Goal: Information Seeking & Learning: Learn about a topic

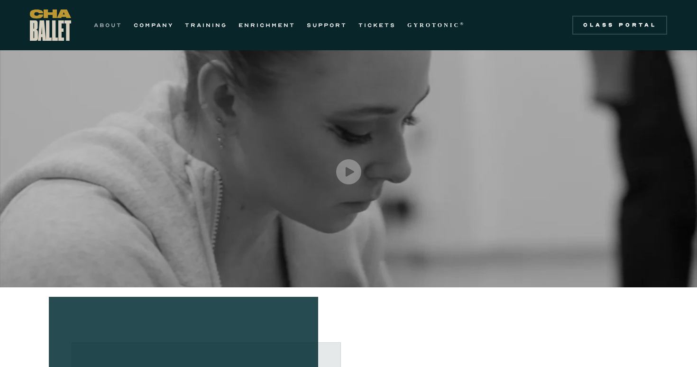
click at [97, 20] on link "ABOUT" at bounding box center [108, 24] width 28 height 11
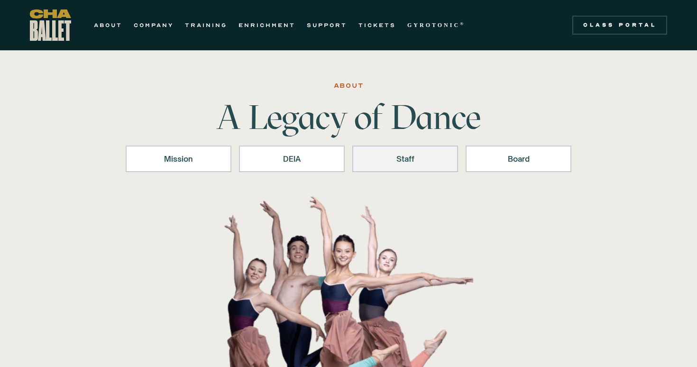
click at [386, 168] on link "Staff" at bounding box center [405, 159] width 106 height 27
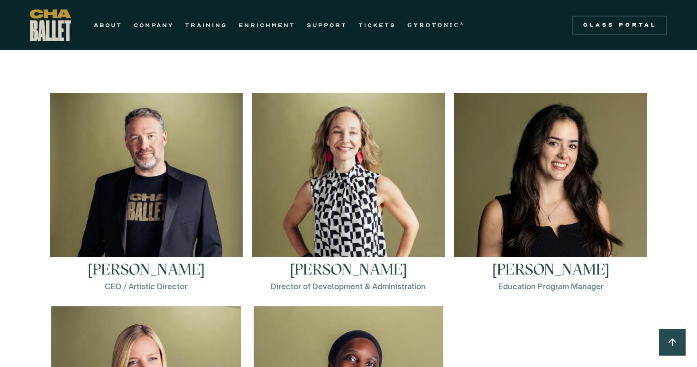
scroll to position [1293, 0]
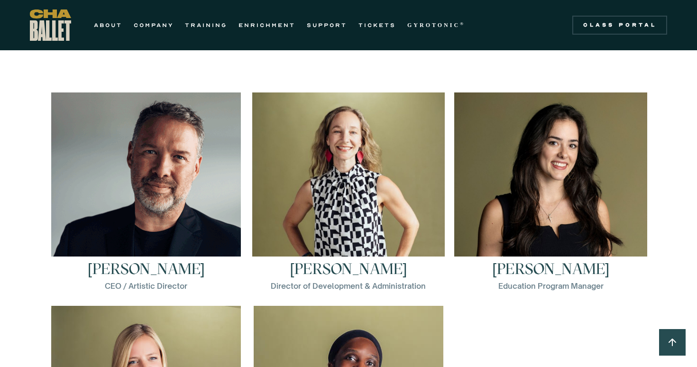
click at [144, 172] on img at bounding box center [146, 187] width 190 height 190
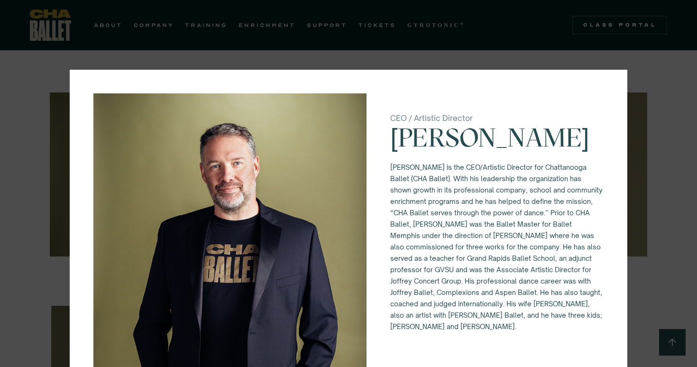
click at [647, 81] on div "CEO / Artistic Director Brian McSween Brian McSween is the CEO/Artistic Directo…" at bounding box center [348, 183] width 697 height 367
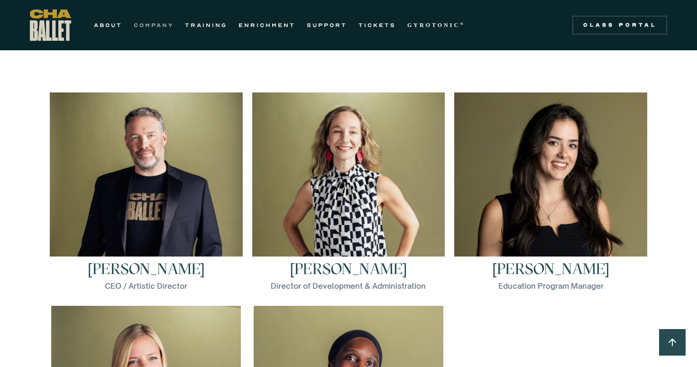
click at [168, 26] on link "COMPANY" at bounding box center [154, 24] width 40 height 11
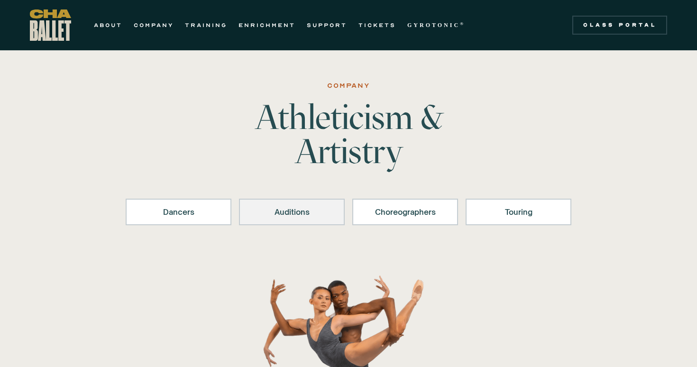
click at [314, 211] on div "Auditions" at bounding box center [291, 211] width 81 height 11
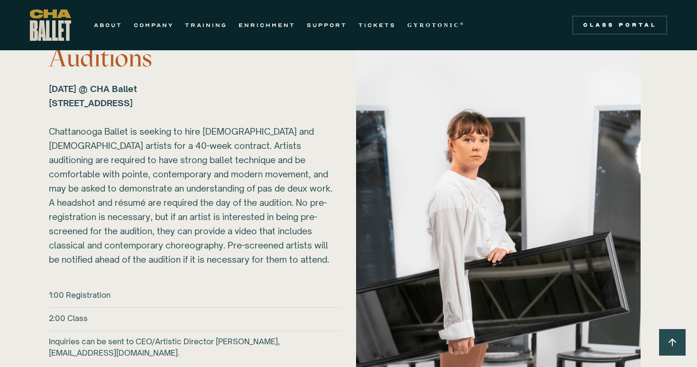
scroll to position [1276, 0]
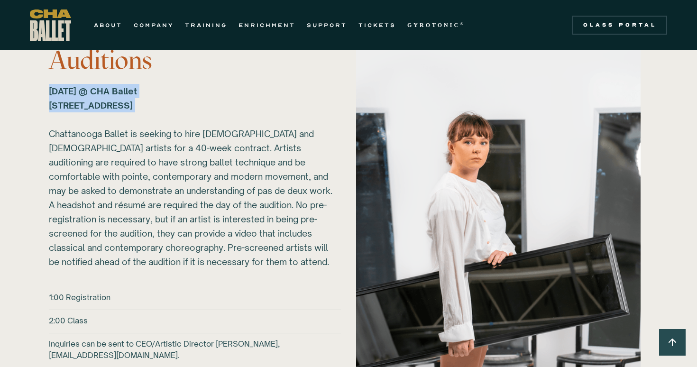
drag, startPoint x: 48, startPoint y: 90, endPoint x: 256, endPoint y: 113, distance: 209.4
click at [256, 113] on div "2026-27 Auditions Sunday, March 1, 2026 @ CHA Ballet 817B N Market St. Chattano…" at bounding box center [348, 226] width 637 height 402
copy strong "Sunday, March 1, 2026 @ CHA Ballet 817B N Market St. Chattanooga, TN 37405 ‍"
click at [230, 245] on div "Sunday, March 1, 2026 @ CHA Ballet 817B N Market St. Chattanooga, TN 37405 ‍ Ch…" at bounding box center [191, 176] width 284 height 185
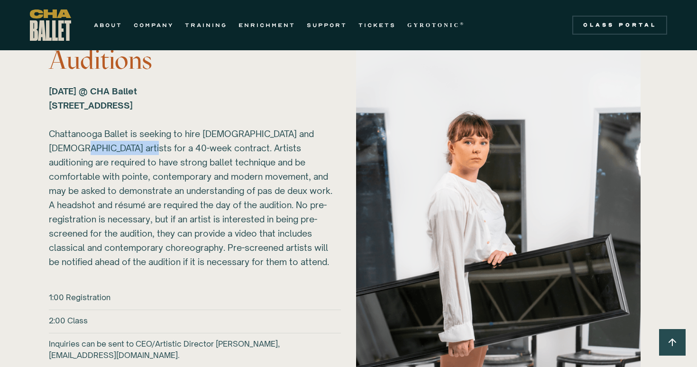
drag, startPoint x: 122, startPoint y: 148, endPoint x: 37, endPoint y: 153, distance: 84.9
click at [37, 153] on div "2026-27 Auditions Sunday, March 1, 2026 @ CHA Ballet 817B N Market St. Chattano…" at bounding box center [348, 226] width 637 height 402
copy div "40-week contract"
click at [237, 221] on div "Sunday, March 1, 2026 @ CHA Ballet 817B N Market St. Chattanooga, TN 37405 ‍ Ch…" at bounding box center [191, 176] width 284 height 185
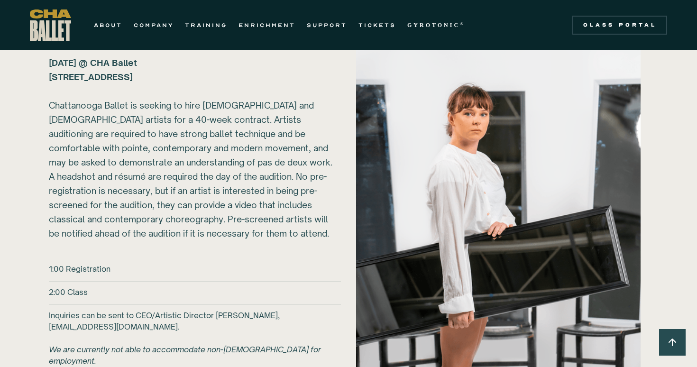
scroll to position [1305, 0]
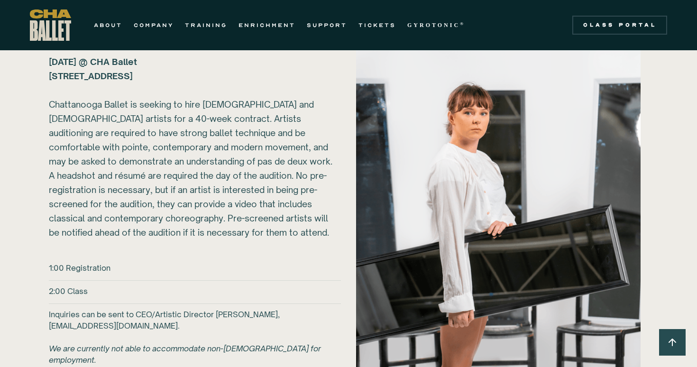
click at [288, 119] on div "Sunday, March 1, 2026 @ CHA Ballet 817B N Market St. Chattanooga, TN 37405 ‍ Ch…" at bounding box center [191, 147] width 284 height 185
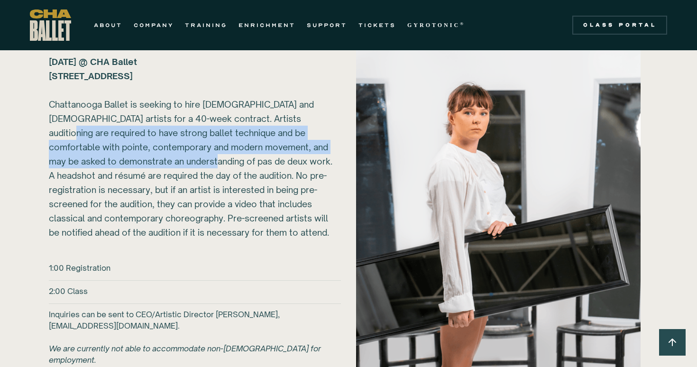
drag, startPoint x: 288, startPoint y: 119, endPoint x: 194, endPoint y: 159, distance: 101.8
click at [194, 159] on div "Sunday, March 1, 2026 @ CHA Ballet 817B N Market St. Chattanooga, TN 37405 ‍ Ch…" at bounding box center [191, 147] width 284 height 185
copy div "strong ballet technique and be comfortable with pointe, contemporary and modern…"
click at [218, 172] on div "Sunday, March 1, 2026 @ CHA Ballet 817B N Market St. Chattanooga, TN 37405 ‍ Ch…" at bounding box center [191, 147] width 284 height 185
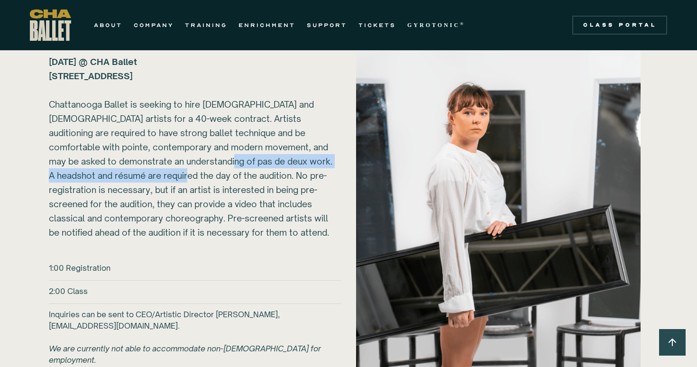
drag, startPoint x: 208, startPoint y: 163, endPoint x: 177, endPoint y: 177, distance: 34.1
click at [177, 177] on div "Sunday, March 1, 2026 @ CHA Ballet 817B N Market St. Chattanooga, TN 37405 ‍ Ch…" at bounding box center [191, 147] width 284 height 185
copy div "headshot and résumé are required the day of the audition"
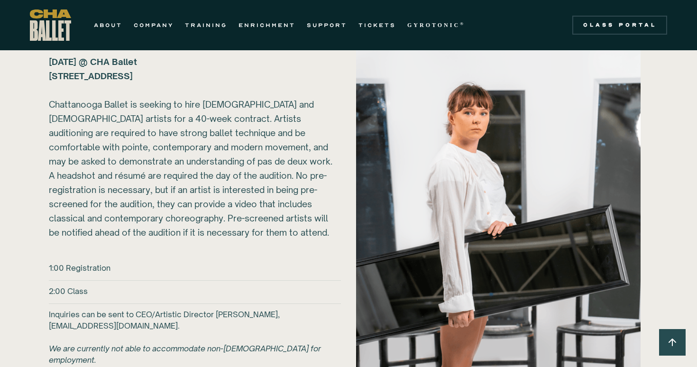
click at [197, 178] on div "Sunday, March 1, 2026 @ CHA Ballet 817B N Market St. Chattanooga, TN 37405 ‍ Ch…" at bounding box center [191, 147] width 284 height 185
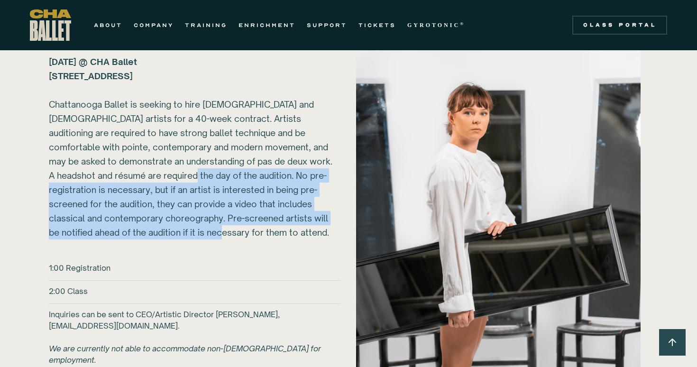
drag, startPoint x: 182, startPoint y: 174, endPoint x: 249, endPoint y: 231, distance: 88.1
click at [249, 231] on div "Sunday, March 1, 2026 @ CHA Ballet 817B N Market St. Chattanooga, TN 37405 ‍ Ch…" at bounding box center [191, 147] width 284 height 185
copy div "No pre-registration is necessary, but if an artist is interested in being pre-s…"
click at [200, 255] on div "2026-27 Auditions Sunday, March 1, 2026 @ CHA Ballet 817B N Market St. Chattano…" at bounding box center [195, 187] width 292 height 383
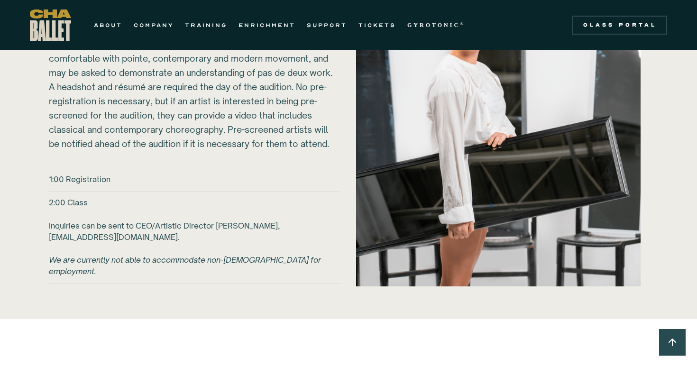
scroll to position [1395, 0]
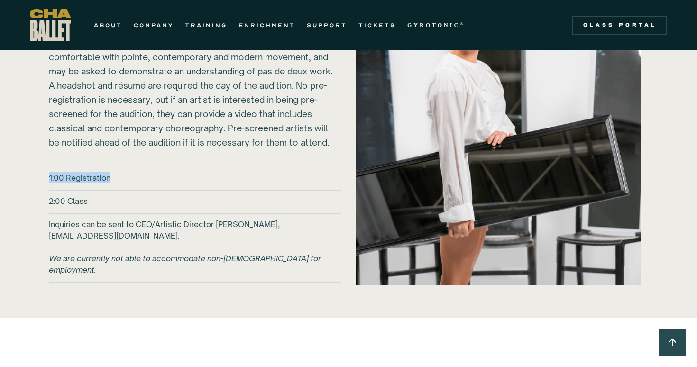
drag, startPoint x: 47, startPoint y: 174, endPoint x: 123, endPoint y: 177, distance: 75.9
click at [123, 177] on div "2026-27 Auditions Sunday, March 1, 2026 @ CHA Ballet 817B N Market St. Chattano…" at bounding box center [348, 107] width 637 height 402
copy h6 "1:00 Registration"
drag, startPoint x: 48, startPoint y: 198, endPoint x: 120, endPoint y: 197, distance: 72.5
click at [120, 197] on div "2026-27 Auditions Sunday, March 1, 2026 @ CHA Ballet 817B N Market St. Chattano…" at bounding box center [348, 107] width 637 height 402
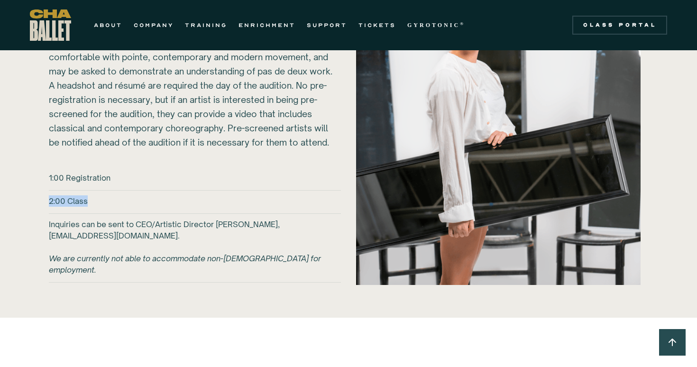
copy h6 "2:00 Class"
click at [39, 223] on div "2026-27 Auditions Sunday, March 1, 2026 @ CHA Ballet 817B N Market St. Chattano…" at bounding box center [348, 107] width 637 height 402
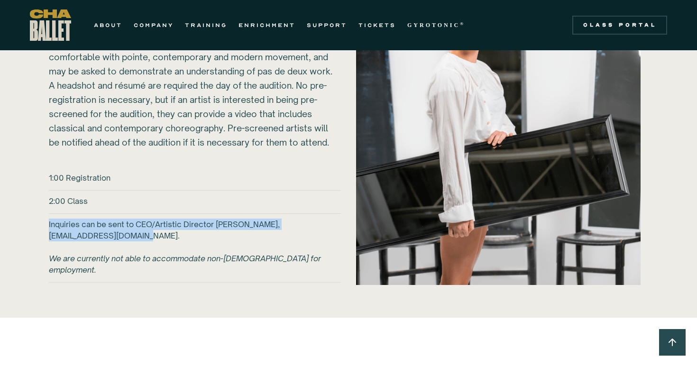
drag, startPoint x: 44, startPoint y: 222, endPoint x: 186, endPoint y: 238, distance: 143.1
click at [186, 238] on div "2026-27 Auditions Sunday, March 1, 2026 @ CHA Ballet 817B N Market St. Chattano…" at bounding box center [348, 107] width 637 height 402
copy h6 "Inquiries can be sent to CEO/Artistic Director Brian McSween, bmcsween@chaballe…"
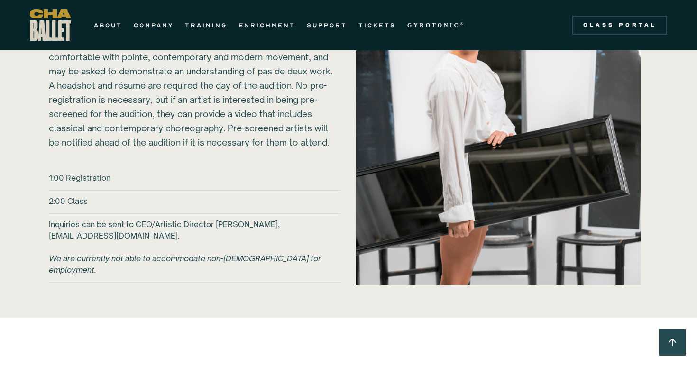
click at [208, 244] on h6 "Inquiries can be sent to CEO/Artistic Director Brian McSween, bmcsween@chaballe…" at bounding box center [195, 247] width 292 height 57
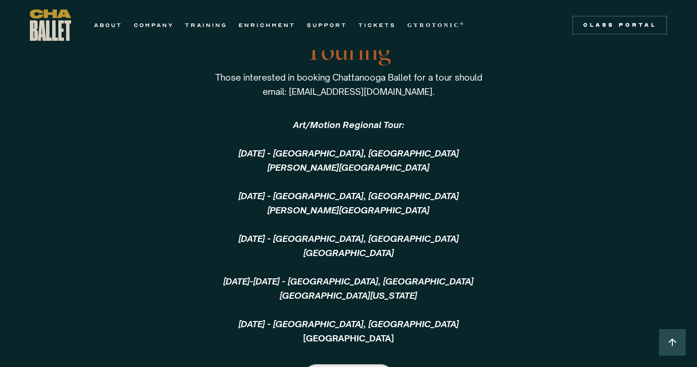
scroll to position [2247, 0]
